Goal: Task Accomplishment & Management: Complete application form

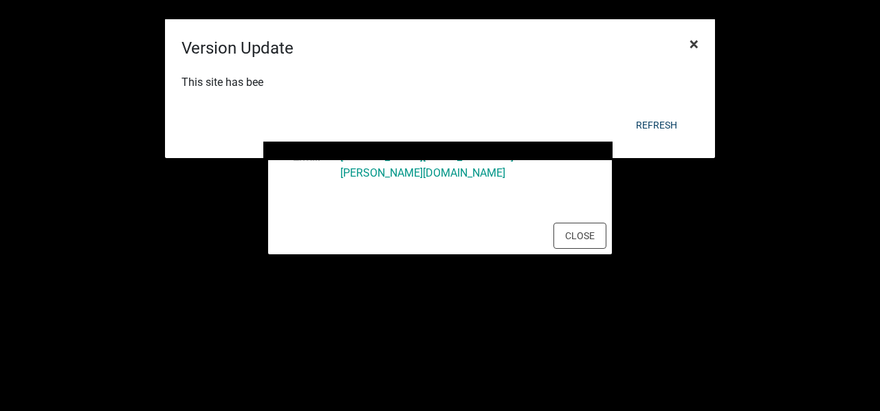
scroll to position [69, 0]
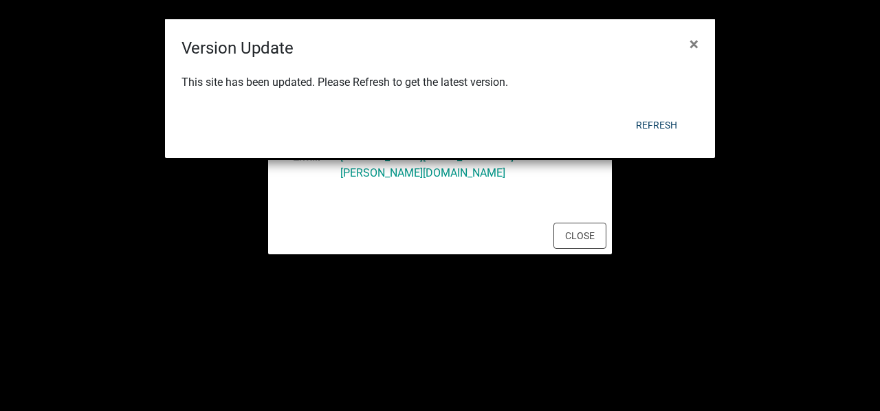
click at [658, 109] on div "Refresh" at bounding box center [529, 125] width 339 height 36
click at [696, 46] on span "×" at bounding box center [694, 43] width 9 height 19
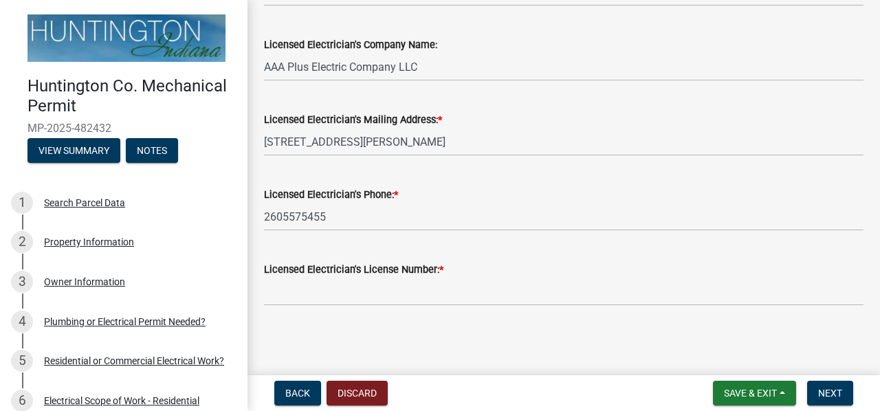
scroll to position [157, 0]
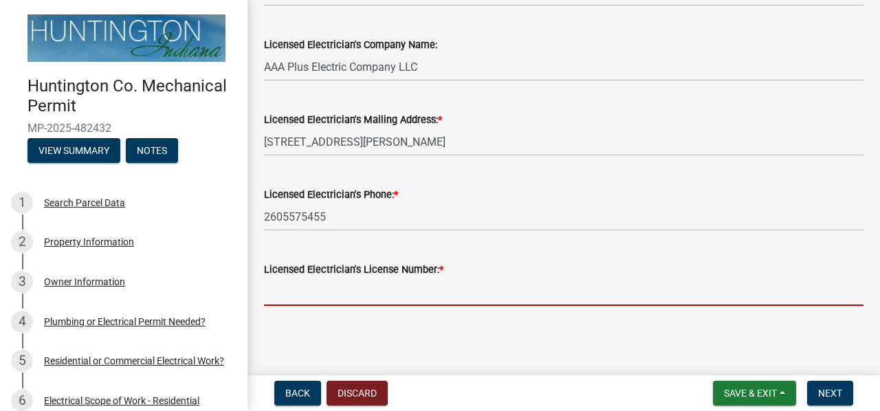
click at [334, 285] on input "Licensed Electrician's License Number: *" at bounding box center [564, 292] width 600 height 28
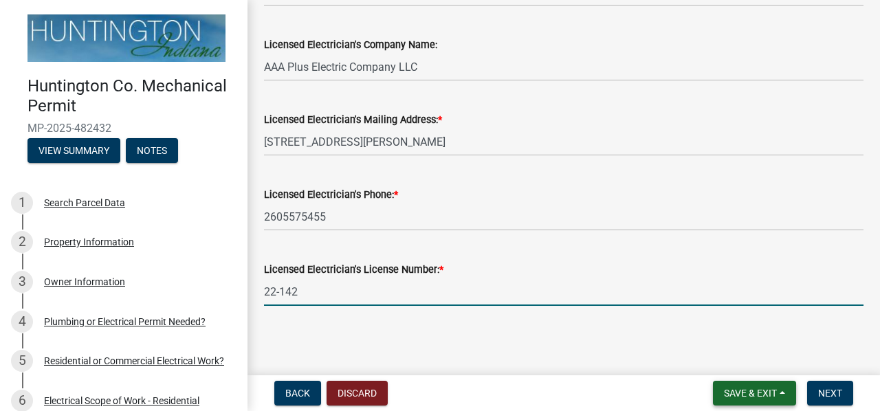
type input "22-142"
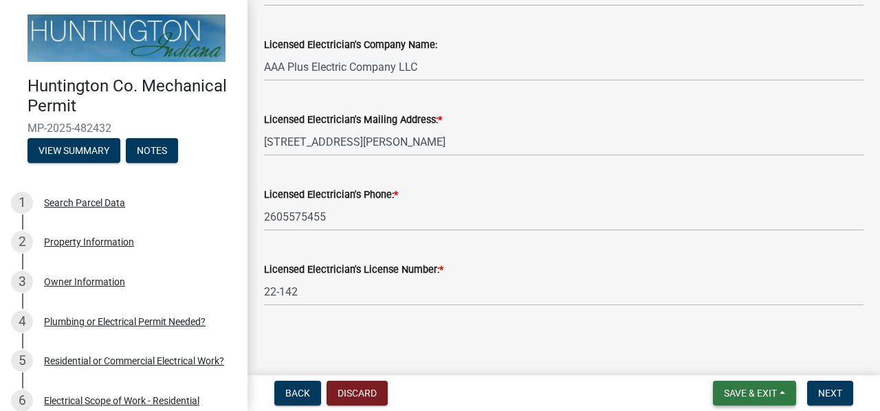
click at [755, 394] on span "Save & Exit" at bounding box center [750, 393] width 53 height 11
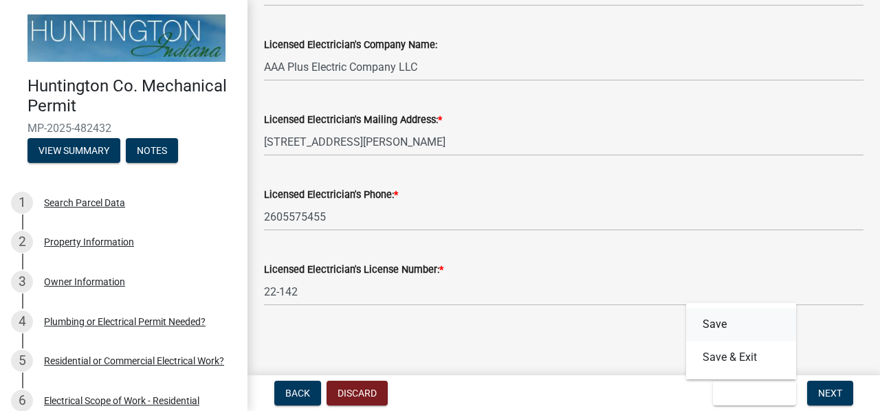
click at [713, 323] on button "Save" at bounding box center [741, 324] width 110 height 33
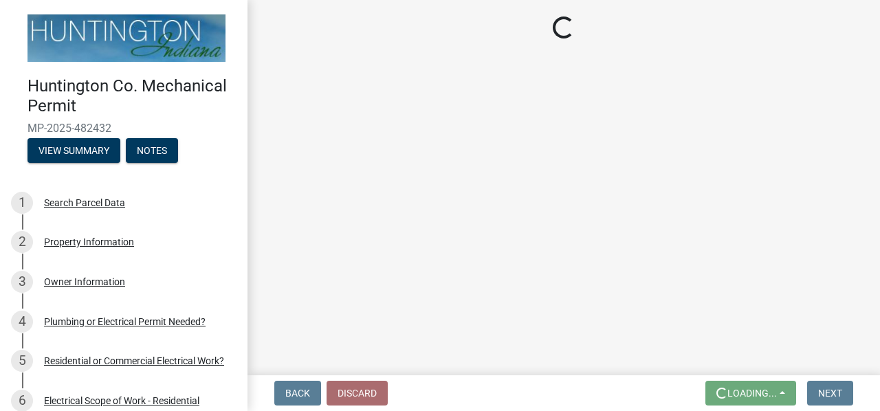
scroll to position [0, 0]
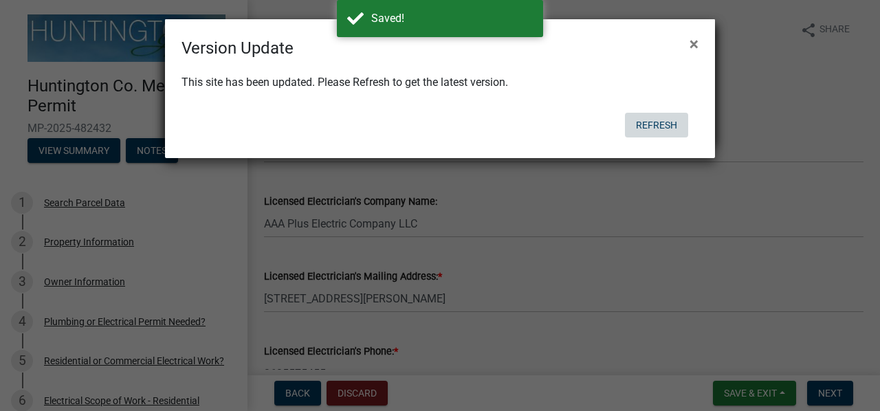
click at [645, 120] on button "Refresh" at bounding box center [656, 125] width 63 height 25
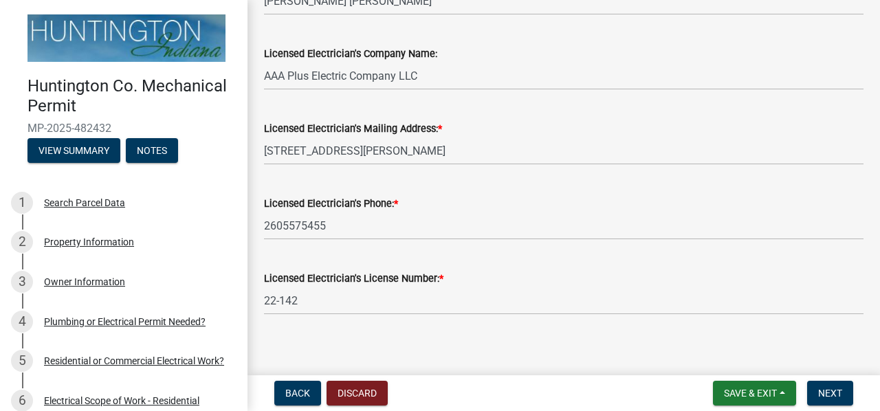
scroll to position [157, 0]
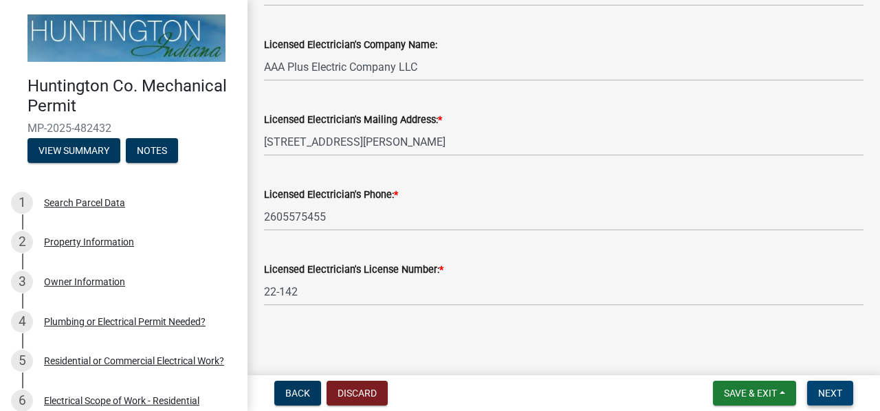
click at [823, 393] on span "Next" at bounding box center [831, 393] width 24 height 11
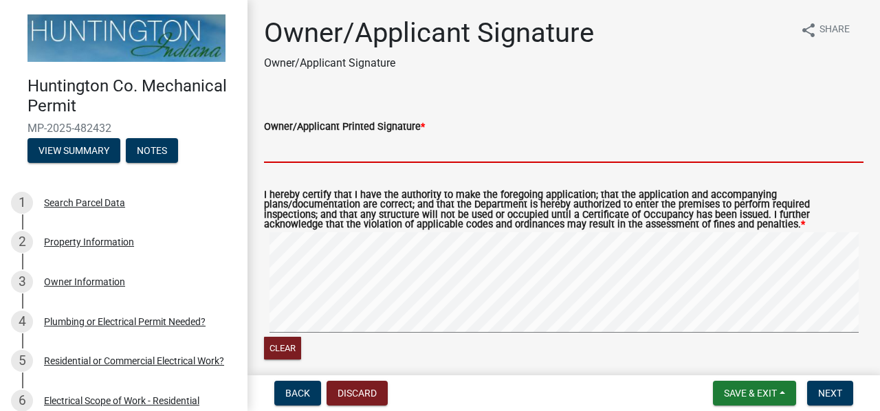
click at [325, 148] on input "Owner/Applicant Printed Signature *" at bounding box center [564, 149] width 600 height 28
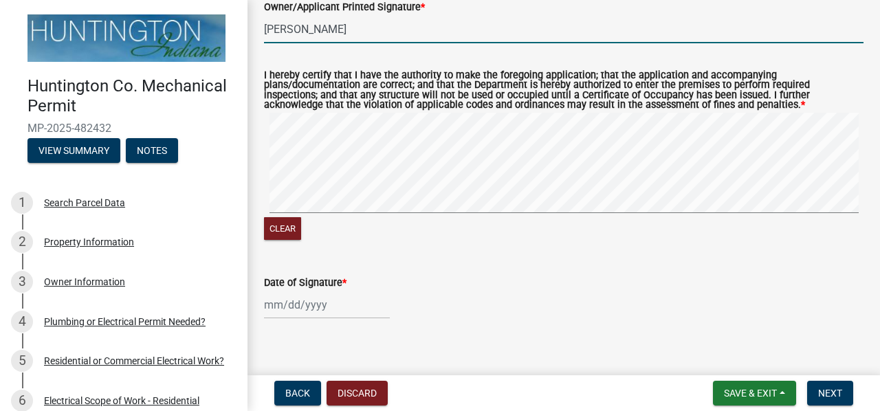
scroll to position [135, 0]
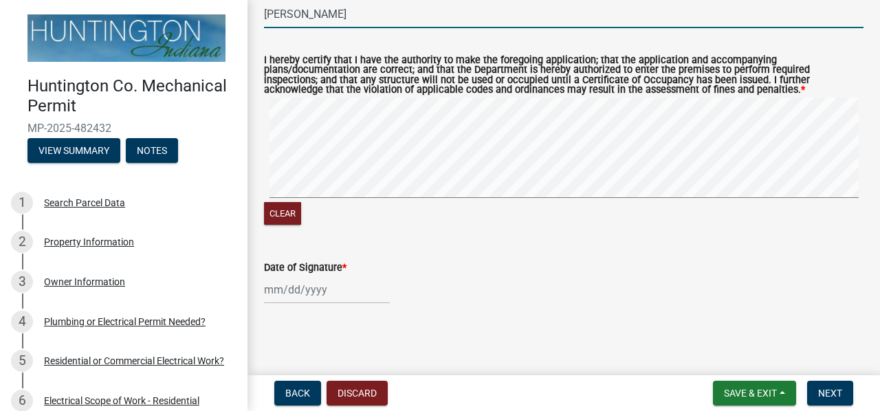
type input "James A Burke"
click at [295, 292] on div at bounding box center [327, 290] width 126 height 28
select select "9"
select select "2025"
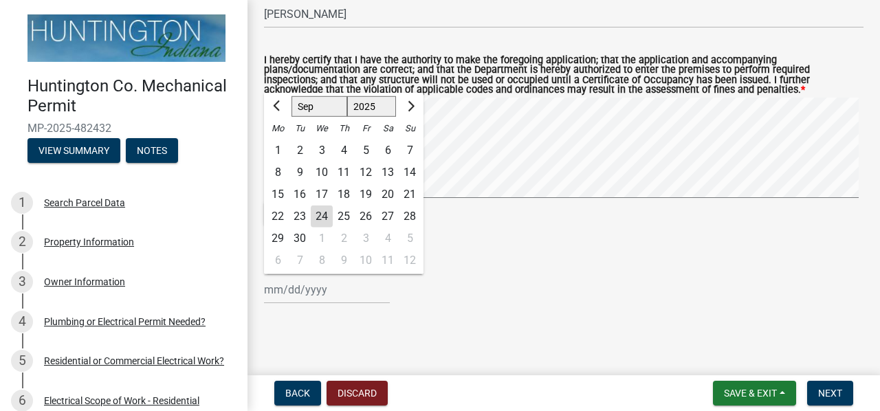
click at [324, 218] on div "24" at bounding box center [322, 217] width 22 height 22
type input "09/24/2025"
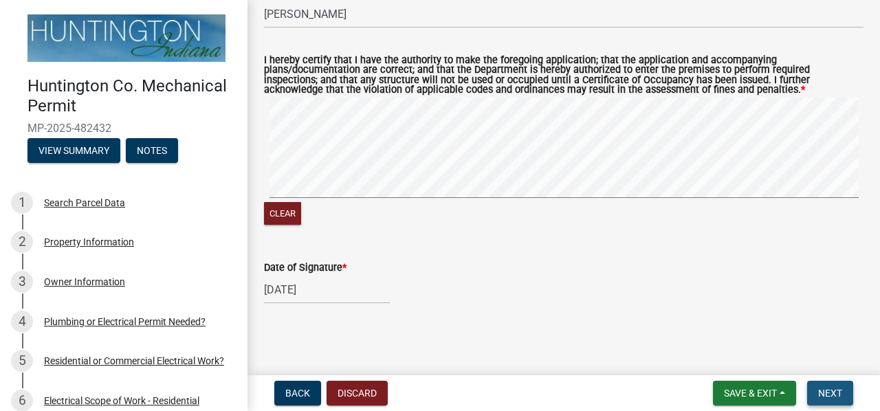
click at [820, 393] on span "Next" at bounding box center [831, 393] width 24 height 11
click at [286, 220] on button "Clear" at bounding box center [282, 213] width 37 height 23
click at [285, 217] on button "Clear" at bounding box center [282, 213] width 37 height 23
click at [461, 85] on form "I hereby certify that I have the authority to make the foregoing application; t…" at bounding box center [564, 133] width 600 height 188
click at [829, 395] on span "Next" at bounding box center [831, 393] width 24 height 11
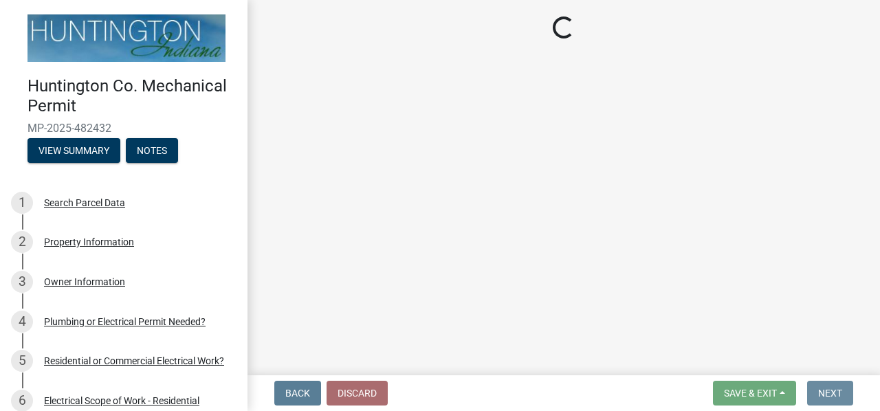
scroll to position [0, 0]
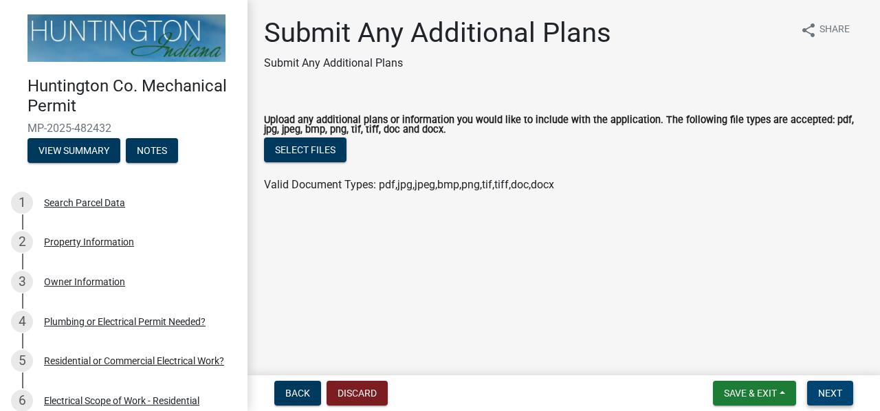
click at [825, 389] on span "Next" at bounding box center [831, 393] width 24 height 11
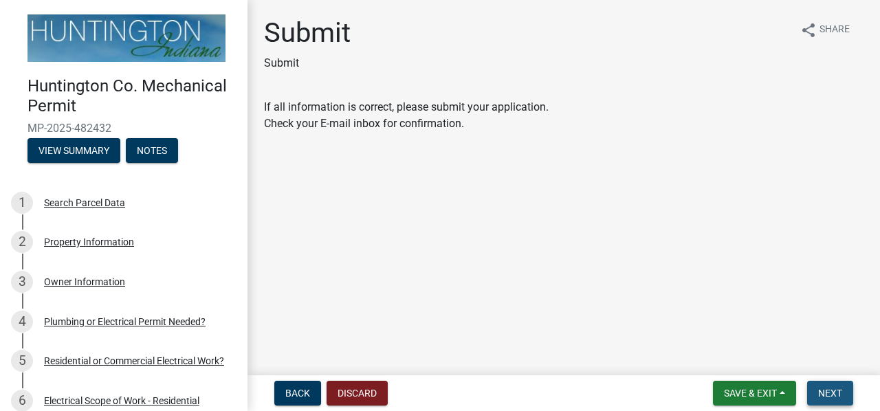
click at [824, 390] on span "Next" at bounding box center [831, 393] width 24 height 11
